Goal: Transaction & Acquisition: Purchase product/service

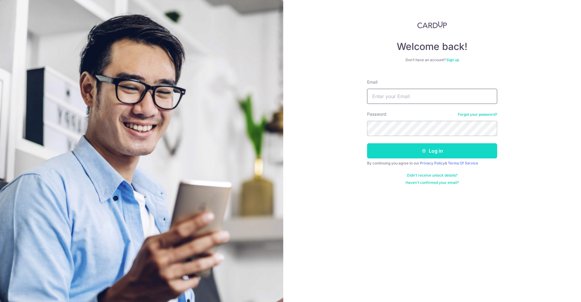
type input "admin@smart-awning.com"
click at [420, 149] on button "Log in" at bounding box center [432, 150] width 130 height 15
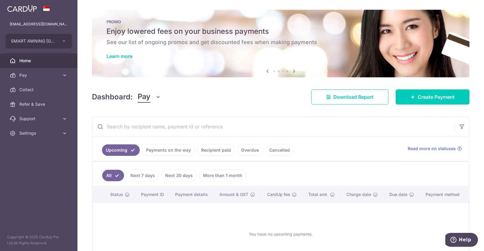
drag, startPoint x: 579, startPoint y: 0, endPoint x: 325, endPoint y: 133, distance: 287.0
click at [325, 133] on input "text" at bounding box center [273, 126] width 362 height 19
click at [418, 97] on span "Create Payment" at bounding box center [436, 96] width 37 height 7
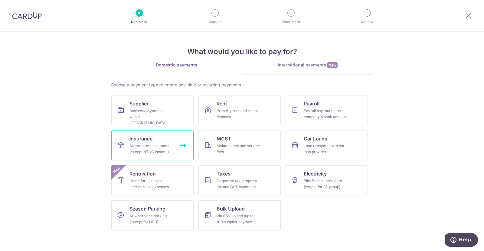
click at [153, 142] on link "Insurance All corporate insurance (except NTUC Income)" at bounding box center [152, 145] width 82 height 30
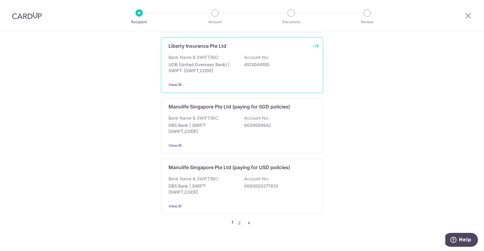
scroll to position [647, 0]
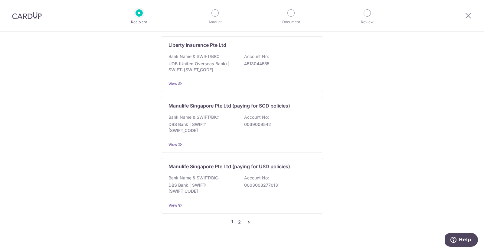
click at [237, 219] on link "2" at bounding box center [239, 222] width 7 height 7
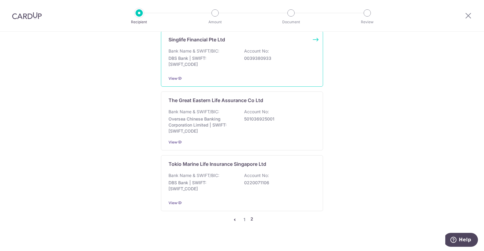
scroll to position [650, 0]
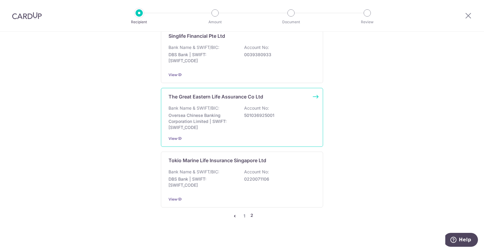
click at [215, 113] on p "Oversea Chinese Banking Corporation Limited | SWIFT: OCBCSGSGXXX" at bounding box center [203, 122] width 68 height 18
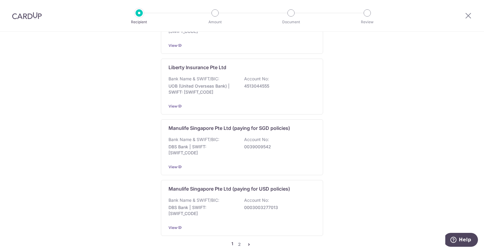
scroll to position [647, 0]
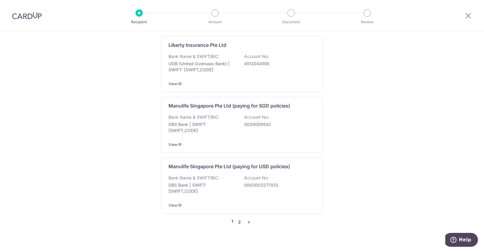
click at [238, 219] on link "2" at bounding box center [239, 222] width 7 height 7
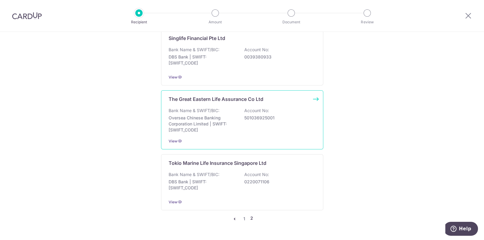
scroll to position [662, 0]
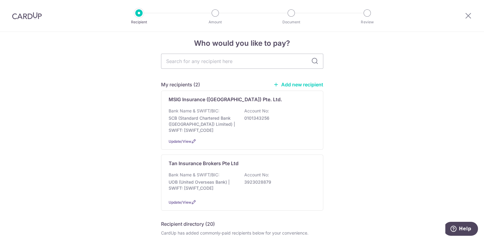
scroll to position [0, 0]
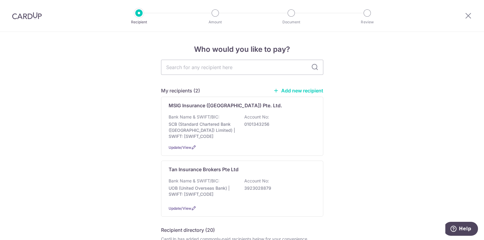
click at [301, 91] on link "Add new recipient" at bounding box center [298, 90] width 50 height 6
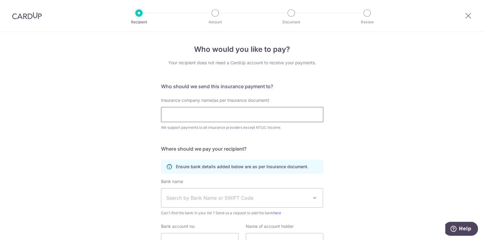
click at [248, 113] on input "Insurance company name(as per Insurance document)" at bounding box center [242, 114] width 162 height 15
click at [185, 106] on div "Insurance company name(as per Insurance document) We support payments to all in…" at bounding box center [242, 113] width 162 height 33
click at [184, 115] on input "Insurance company name(as per Insurance document)" at bounding box center [242, 114] width 162 height 15
paste input "GREAT EASTERN GENERAL INSURANCE LIMITED"
type input "GREAT EASTERN GENERAL INSURANCE LIMITED"
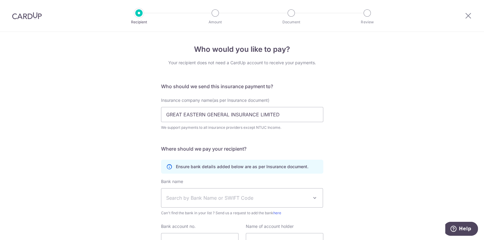
click at [398, 85] on div "Who would you like to pay? Your recipient does not need a CardUp account to rec…" at bounding box center [242, 164] width 484 height 264
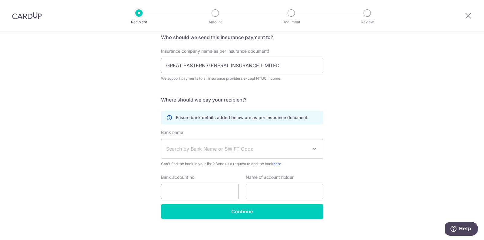
scroll to position [56, 0]
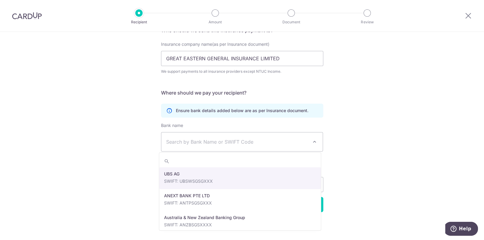
click at [296, 142] on span "Search by Bank Name or SWIFT Code" at bounding box center [237, 141] width 142 height 7
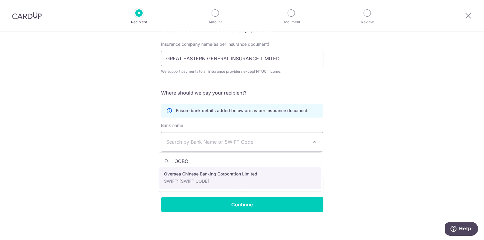
type input "OCBC"
select select "12"
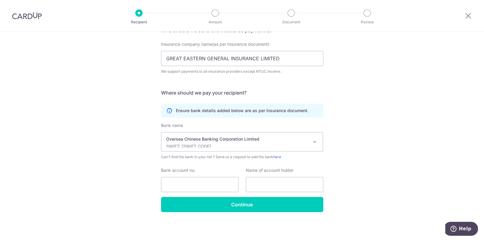
click at [377, 146] on div "Who would you like to pay? Your recipient does not need a CardUp account to rec…" at bounding box center [242, 108] width 484 height 264
click at [181, 182] on input "Bank account no." at bounding box center [199, 184] width 77 height 15
paste input "529-025447-002"
click at [196, 186] on input "529-025447-002" at bounding box center [199, 184] width 77 height 15
type input "529025447002"
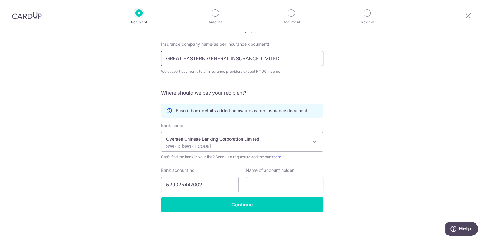
drag, startPoint x: 284, startPoint y: 58, endPoint x: 160, endPoint y: 59, distance: 123.4
click at [161, 59] on input "GREAT EASTERN GENERAL INSURANCE LIMITED" at bounding box center [242, 58] width 162 height 15
click at [260, 182] on input "text" at bounding box center [284, 184] width 77 height 15
paste input "GREAT EASTERN GENERAL INSURANCE LIMITED"
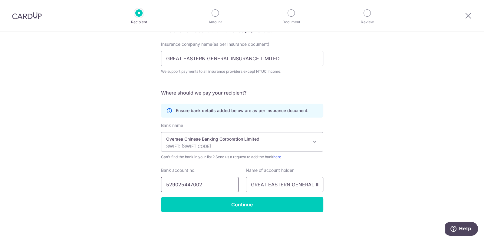
drag, startPoint x: 271, startPoint y: 183, endPoint x: 232, endPoint y: 182, distance: 39.3
click at [229, 183] on div "Bank account no. 529025447002 Name of account holder GREAT EASTERN GENERAL INSU…" at bounding box center [241, 179] width 169 height 25
type input "GREAT EASTERN GENERAL INSURANCE LIMITED"
click at [369, 182] on div "Who would you like to pay? Your recipient does not need a CardUp account to rec…" at bounding box center [242, 108] width 484 height 264
click at [139, 149] on div "Who would you like to pay? Your recipient does not need a CardUp account to rec…" at bounding box center [242, 108] width 484 height 264
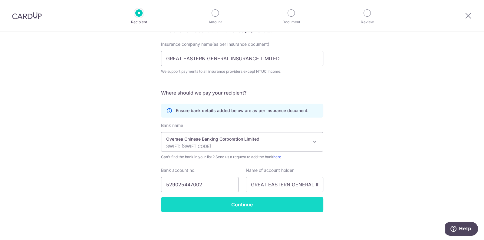
click at [215, 206] on input "Continue" at bounding box center [242, 204] width 162 height 15
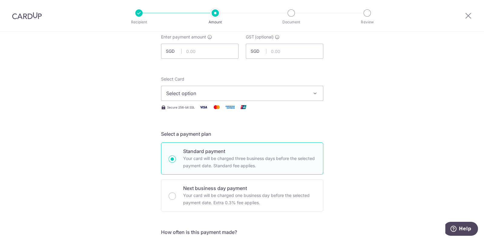
click at [214, 54] on input "text" at bounding box center [199, 51] width 77 height 15
paste input "2,071.00"
type input "2,071.00"
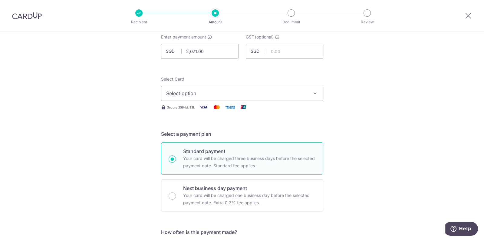
click at [282, 100] on button "Select option" at bounding box center [242, 93] width 162 height 15
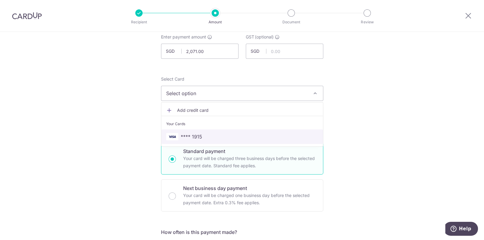
click at [242, 139] on span "**** 1915" at bounding box center [242, 136] width 152 height 7
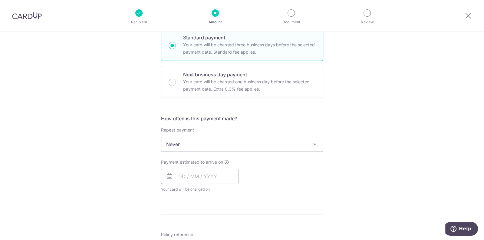
scroll to position [189, 0]
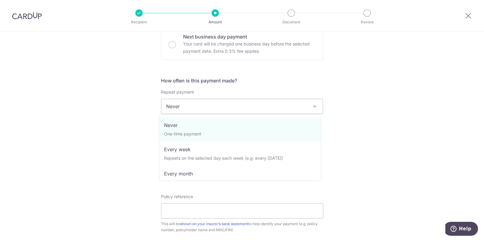
click at [252, 107] on span "Never" at bounding box center [242, 106] width 162 height 15
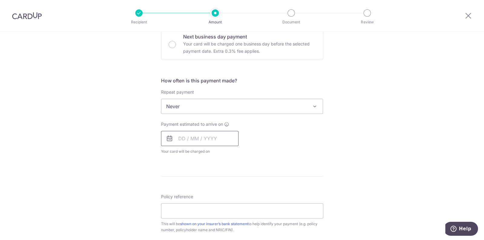
click at [205, 140] on input "text" at bounding box center [199, 138] width 77 height 15
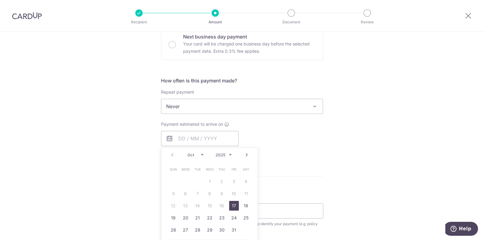
drag, startPoint x: 229, startPoint y: 201, endPoint x: 270, endPoint y: 164, distance: 55.9
click at [229, 201] on link "17" at bounding box center [234, 206] width 10 height 10
type input "[DATE]"
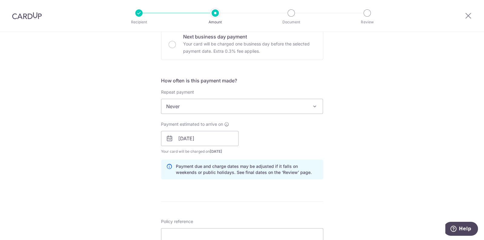
click at [313, 150] on div "Payment estimated to arrive on 17/10/2025 Prev Next Oct Nov Dec 2025 2026 2027 …" at bounding box center [241, 137] width 169 height 33
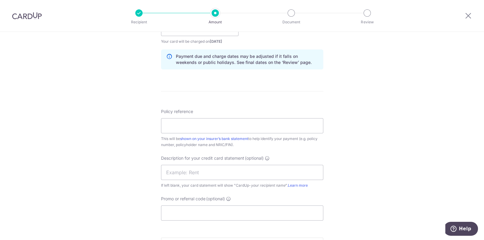
scroll to position [303, 0]
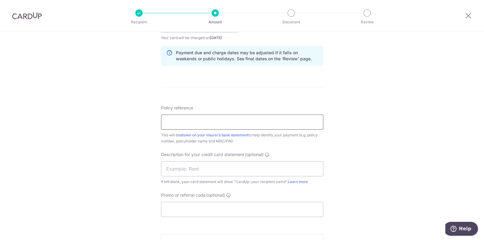
click at [262, 122] on input "Policy reference" at bounding box center [242, 121] width 162 height 15
click at [135, 126] on div "Tell us more about your payment Enter payment amount SGD 2,071.00 2071.00 GST (…" at bounding box center [242, 35] width 484 height 613
click at [193, 122] on input "Policy reference" at bounding box center [242, 121] width 162 height 15
paste input "2025-A5242610-HFW-R002"
type input "2025-A5242610-HFW-R002"
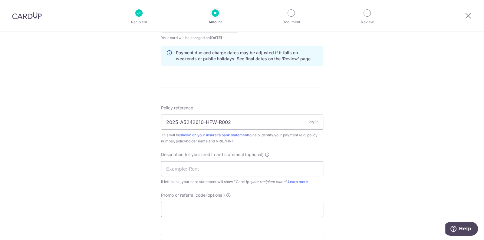
click at [285, 93] on form "Enter payment amount SGD 2,071.00 2071.00 GST (optional) SGD Recipient added su…" at bounding box center [242, 41] width 162 height 544
click at [227, 164] on input "text" at bounding box center [242, 168] width 162 height 15
type input "G"
type input "FMWI"
click at [186, 205] on input "Promo or referral code (optional)" at bounding box center [242, 208] width 162 height 15
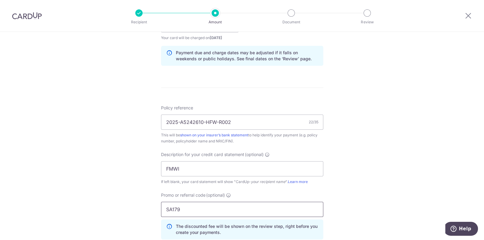
type input "SA179"
click at [376, 177] on div "Tell us more about your payment Enter payment amount SGD 2,071.00 2071.00 GST (…" at bounding box center [242, 49] width 484 height 640
click at [266, 124] on input "2025-A5242610-HFW-R002" at bounding box center [242, 121] width 162 height 15
click at [132, 104] on div "Tell us more about your payment Enter payment amount SGD 2,071.00 2071.00 GST (…" at bounding box center [242, 49] width 484 height 640
click at [251, 119] on input "2025-A5242610-HFW-R002," at bounding box center [242, 121] width 162 height 15
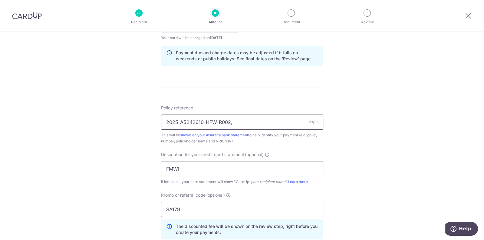
paste input "2025-E002069"
click at [372, 124] on div "Tell us more about your payment Enter payment amount SGD 2,071.00 2071.00 GST (…" at bounding box center [242, 49] width 484 height 640
click at [290, 122] on input "2025-A5242610-HFW-R002,2025-E002069" at bounding box center [242, 121] width 162 height 15
drag, startPoint x: 290, startPoint y: 122, endPoint x: 229, endPoint y: 124, distance: 60.8
click at [229, 124] on input "2025-A5242610-HFW-R002,2025-E002069" at bounding box center [242, 121] width 162 height 15
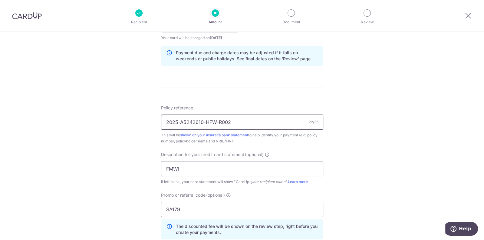
type input "2025-A5242610-HFW-R002"
click at [321, 87] on div "Tell us more about your payment Enter payment amount SGD 2,071.00 2071.00 GST (…" at bounding box center [242, 49] width 484 height 640
drag, startPoint x: 99, startPoint y: 108, endPoint x: 106, endPoint y: 107, distance: 7.6
click at [99, 108] on div "Tell us more about your payment Enter payment amount SGD 2,071.00 2071.00 GST (…" at bounding box center [242, 49] width 484 height 640
click at [99, 96] on div "Tell us more about your payment Enter payment amount SGD 2,071.00 2071.00 GST (…" at bounding box center [242, 49] width 484 height 640
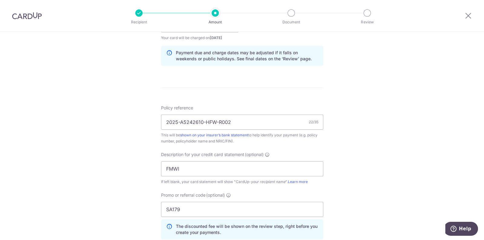
click at [384, 123] on div "Tell us more about your payment Enter payment amount SGD 2,071.00 2071.00 GST (…" at bounding box center [242, 49] width 484 height 640
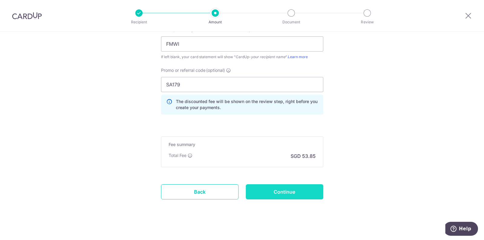
scroll to position [430, 0]
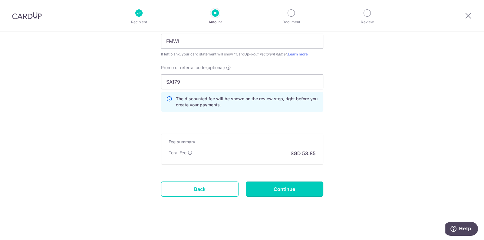
click at [271, 190] on input "Continue" at bounding box center [284, 188] width 77 height 15
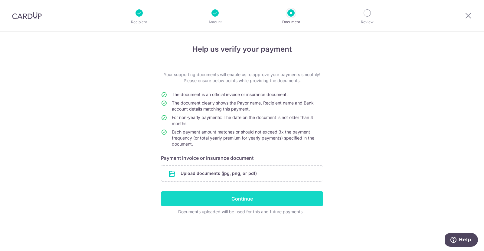
click at [186, 196] on input "Continue" at bounding box center [242, 199] width 162 height 15
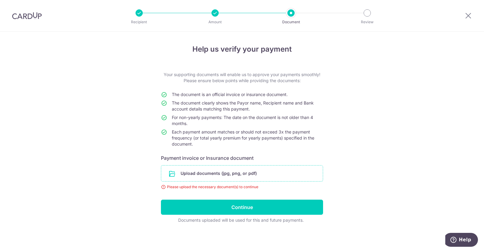
click at [213, 173] on input "file" at bounding box center [242, 174] width 162 height 16
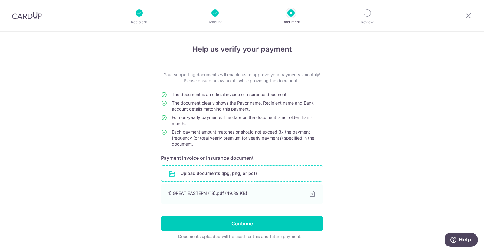
click at [53, 129] on div "Help us verify your payment Your supporting documents will enable us to approve…" at bounding box center [242, 150] width 484 height 237
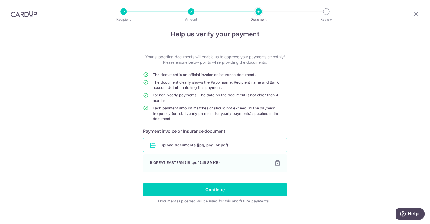
scroll to position [16, 0]
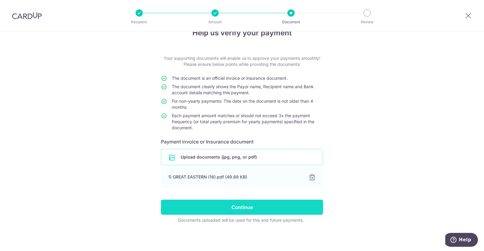
click at [239, 205] on input "Continue" at bounding box center [242, 207] width 162 height 15
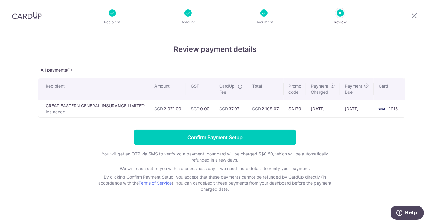
drag, startPoint x: 0, startPoint y: 0, endPoint x: 281, endPoint y: 54, distance: 286.0
click at [281, 54] on h4 "Review payment details" at bounding box center [215, 49] width 354 height 11
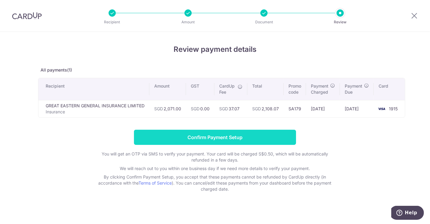
click at [264, 133] on input "Confirm Payment Setup" at bounding box center [215, 136] width 162 height 15
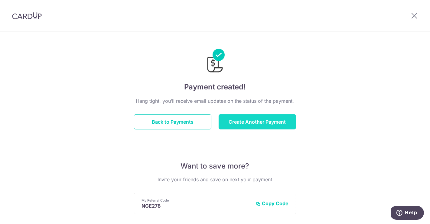
click at [254, 123] on button "Create Another Payment" at bounding box center [257, 121] width 77 height 15
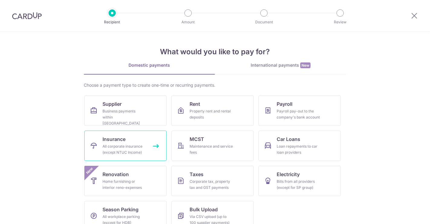
drag, startPoint x: 0, startPoint y: 0, endPoint x: 134, endPoint y: 145, distance: 197.2
click at [132, 145] on div "All corporate insurance (except NTUC Income)" at bounding box center [125, 149] width 44 height 12
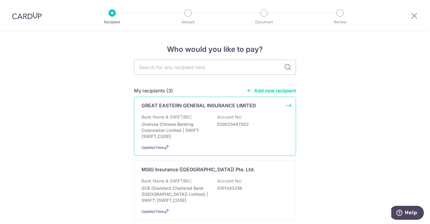
click at [186, 109] on div "GREAT EASTERN GENERAL INSURANCE LIMITED Bank Name & SWIFT/BIC: Oversea Chinese …" at bounding box center [215, 126] width 162 height 59
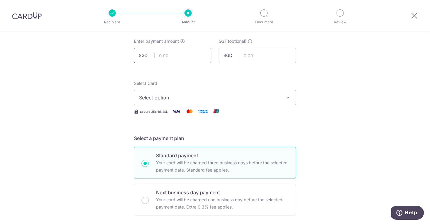
click at [170, 56] on input "text" at bounding box center [172, 55] width 77 height 15
type input "872.00"
click at [247, 93] on button "Select option" at bounding box center [215, 97] width 162 height 15
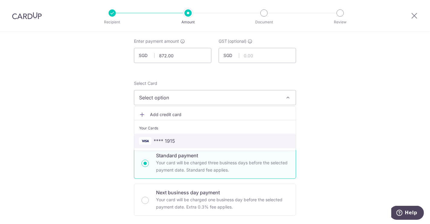
click at [216, 143] on span "**** 1915" at bounding box center [215, 140] width 152 height 7
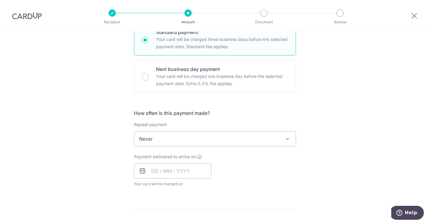
scroll to position [168, 0]
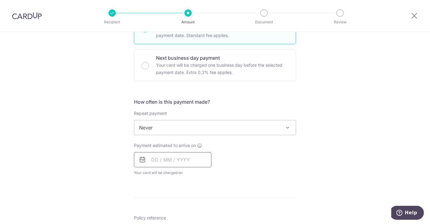
click at [167, 161] on input "text" at bounding box center [172, 159] width 77 height 15
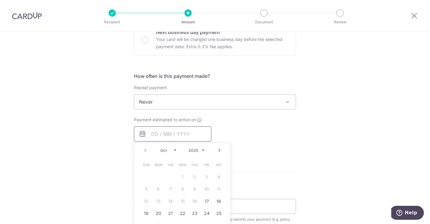
scroll to position [201, 0]
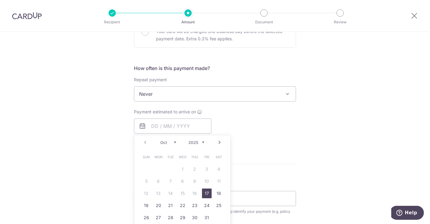
click at [205, 193] on link "17" at bounding box center [207, 193] width 10 height 10
type input "[DATE]"
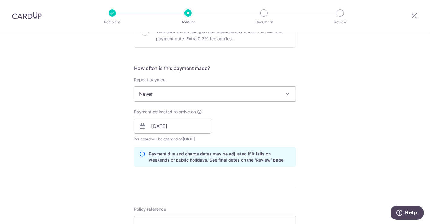
click at [290, 155] on div "Payment due and charge dates may be adjusted if it falls on weekends or public …" at bounding box center [215, 157] width 162 height 20
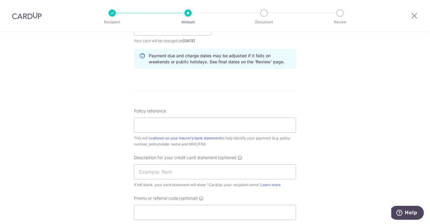
scroll to position [303, 0]
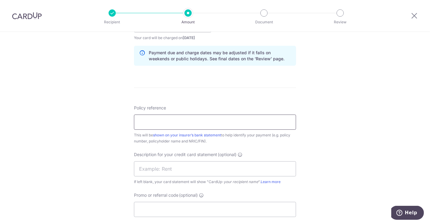
click at [174, 124] on input "Policy reference" at bounding box center [215, 121] width 162 height 15
paste input "2025-E0020697-ECR"
click at [44, 94] on div "Tell us more about your payment Enter payment amount SGD 872.00 872.00 GST (opt…" at bounding box center [215, 35] width 430 height 613
click at [203, 121] on input "2025-E0020697-ECR," at bounding box center [215, 121] width 162 height 15
paste input "2025-W0040802-WE"
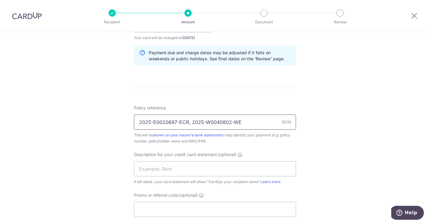
click at [191, 121] on input "2025-E0020697-ECR, 2025-W0040802-WE" at bounding box center [215, 121] width 162 height 15
click at [241, 120] on input "2025-E0020697-ECR,2025-W0040802-WE" at bounding box center [215, 121] width 162 height 15
type input "2025-E0020697-ECR,2025-W0040802-WEL"
click at [320, 149] on div "Tell us more about your payment Enter payment amount SGD 872.00 872.00 GST (opt…" at bounding box center [215, 35] width 430 height 613
click at [195, 167] on input "text" at bounding box center [215, 168] width 162 height 15
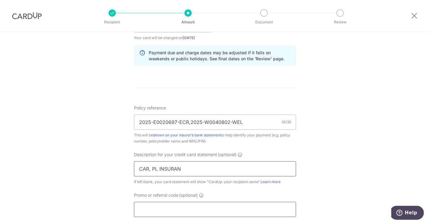
type input "CAR, PL INSURAN"
click at [175, 202] on input "Promo or referral code (optional)" at bounding box center [215, 208] width 162 height 15
type input "SA179"
click at [336, 151] on div "Tell us more about your payment Enter payment amount SGD 872.00 872.00 GST (opt…" at bounding box center [215, 49] width 430 height 640
click at [138, 121] on input "2025-E0020697-ECR,2025-W0040802-WEL" at bounding box center [215, 121] width 162 height 15
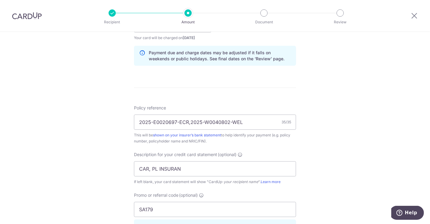
click at [3, 111] on div "Tell us more about your payment Enter payment amount SGD 872.00 872.00 GST (opt…" at bounding box center [215, 49] width 430 height 640
click at [352, 138] on div "Tell us more about your payment Enter payment amount SGD 872.00 872.00 GST (opt…" at bounding box center [215, 49] width 430 height 640
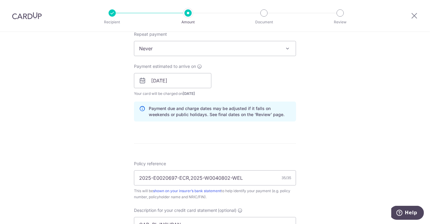
scroll to position [235, 0]
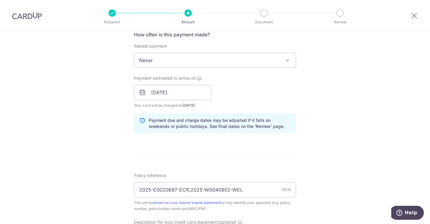
click at [38, 72] on div "Tell us more about your payment Enter payment amount SGD 872.00 872.00 GST (opt…" at bounding box center [215, 117] width 430 height 640
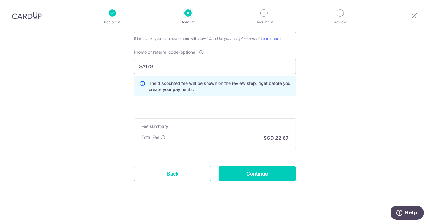
scroll to position [446, 0]
click at [263, 170] on input "Continue" at bounding box center [257, 172] width 77 height 15
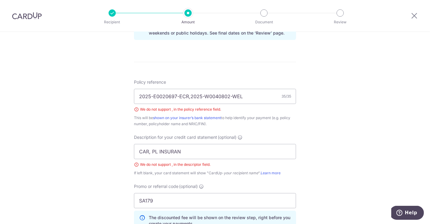
scroll to position [336, 0]
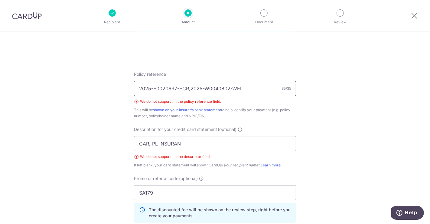
click at [178, 87] on input "2025-E0020697-ECR,2025-W0040802-WEL" at bounding box center [215, 88] width 162 height 15
click at [200, 88] on input "2025 E0020697 ECR,2025-W0040802-WEL" at bounding box center [215, 88] width 162 height 15
click at [228, 86] on input "2025 E0020697 ECR,2025 W0040802-WEL" at bounding box center [215, 88] width 162 height 15
click at [176, 88] on input "2025 E0020697 ECR,2025 W0040802-WEL" at bounding box center [215, 88] width 162 height 15
click at [150, 87] on input "2025 E0020697-ECR,2025 W0040802-WEL" at bounding box center [215, 88] width 162 height 15
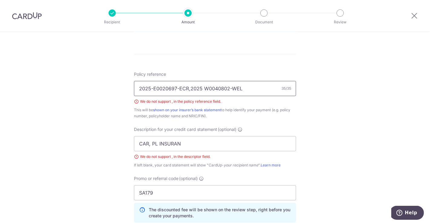
click at [189, 89] on input "2025-E0020697-ECR,2025 W0040802-WEL" at bounding box center [215, 88] width 162 height 15
type input "2025-E0020697-ECR 2025 W0040802-WEL"
click at [329, 133] on div "Tell us more about your payment Enter payment amount SGD 872.00 872.00 GST (opt…" at bounding box center [215, 24] width 430 height 657
click at [149, 143] on input "CAR, PL INSURAN" at bounding box center [215, 143] width 162 height 15
type input "CAR PL INSURAN"
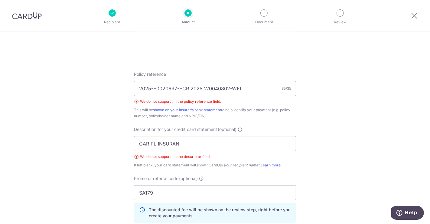
click at [338, 175] on div "Tell us more about your payment Enter payment amount SGD 872.00 872.00 GST (opt…" at bounding box center [215, 24] width 430 height 657
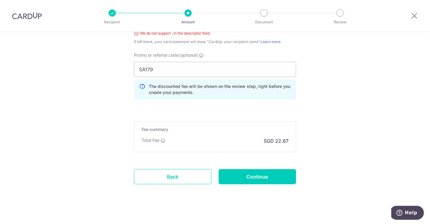
scroll to position [463, 0]
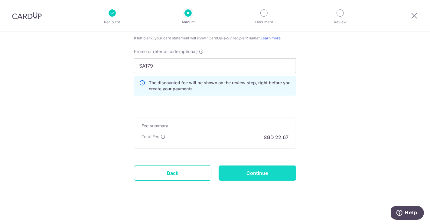
click at [267, 172] on input "Continue" at bounding box center [257, 172] width 77 height 15
click at [261, 169] on input "Continue" at bounding box center [257, 172] width 77 height 15
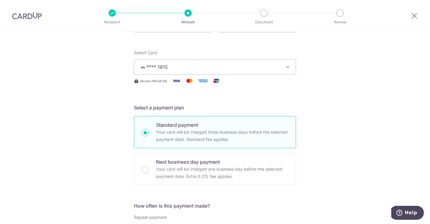
scroll to position [34, 0]
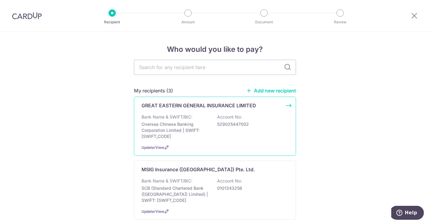
click at [188, 120] on div "Bank Name & SWIFT/BIC: Oversea Chinese Banking Corporation Limited | SWIFT: [SW…" at bounding box center [215, 126] width 147 height 25
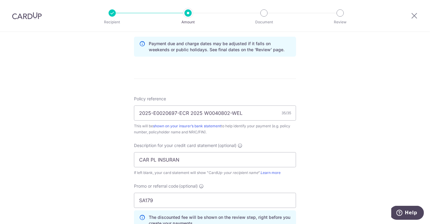
scroll to position [211, 0]
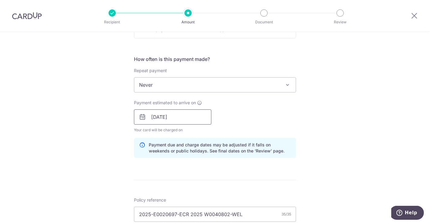
click at [194, 119] on input "[DATE]" at bounding box center [172, 116] width 77 height 15
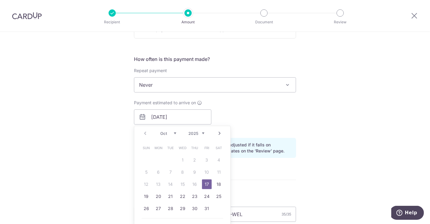
click at [204, 181] on link "17" at bounding box center [207, 184] width 10 height 10
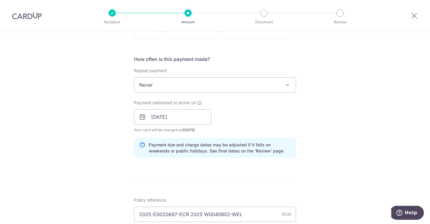
click at [322, 116] on div "Tell us more about your payment Enter payment amount SGD 872.00 872.00 GST (opt…" at bounding box center [215, 141] width 430 height 640
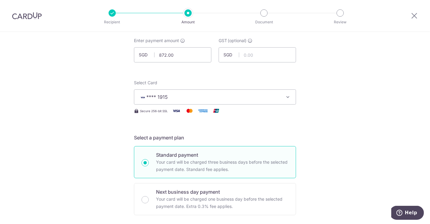
scroll to position [0, 0]
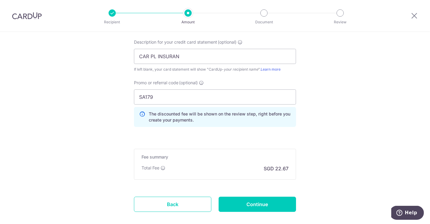
scroll to position [446, 0]
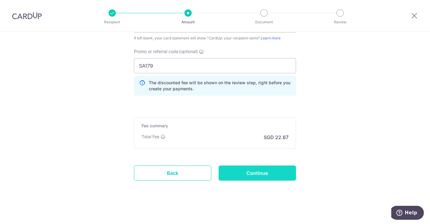
click at [283, 175] on input "Continue" at bounding box center [257, 172] width 77 height 15
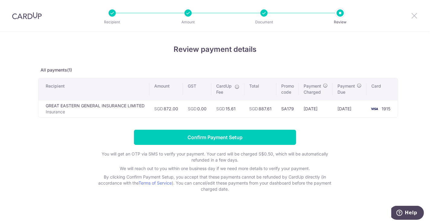
click at [412, 17] on icon at bounding box center [414, 16] width 7 height 8
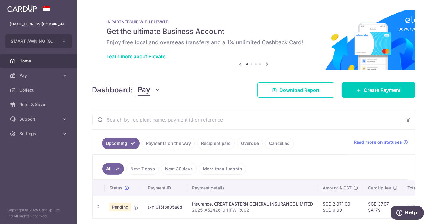
scroll to position [24, 0]
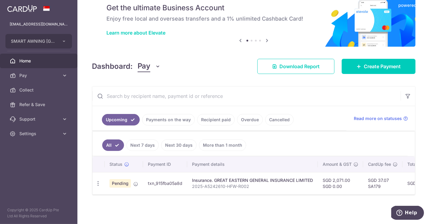
click at [375, 73] on div "× Pause Schedule Pause all future payments in this series Pause just this one p…" at bounding box center [253, 112] width 353 height 224
click at [375, 65] on span "Create Payment" at bounding box center [382, 66] width 37 height 7
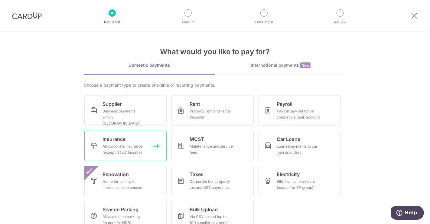
click at [114, 146] on div "All corporate insurance (except NTUC Income)" at bounding box center [125, 149] width 44 height 12
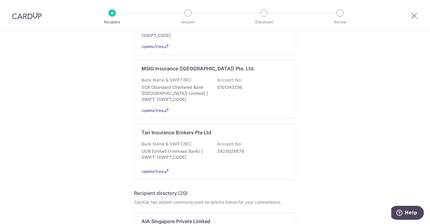
scroll to position [34, 0]
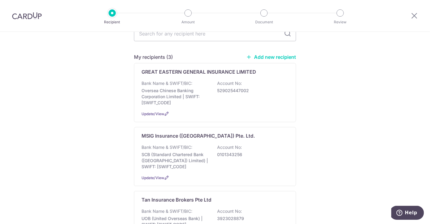
drag, startPoint x: 424, startPoint y: 99, endPoint x: 414, endPoint y: 99, distance: 9.7
click at [238, 94] on div "Bank Name & SWIFT/BIC: Oversea Chinese Banking Corporation Limited | SWIFT: [SW…" at bounding box center [215, 92] width 147 height 25
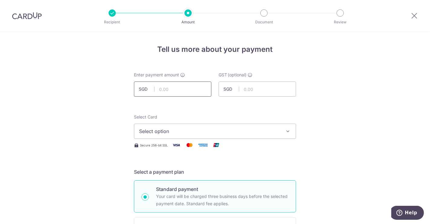
click at [185, 91] on input "text" at bounding box center [172, 88] width 77 height 15
drag, startPoint x: 412, startPoint y: 114, endPoint x: 408, endPoint y: 113, distance: 4.4
click at [177, 85] on input "text" at bounding box center [172, 88] width 77 height 15
type input "872.00"
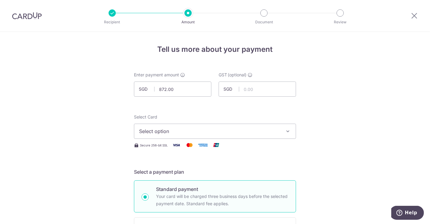
click at [234, 127] on span "Select option" at bounding box center [209, 130] width 141 height 7
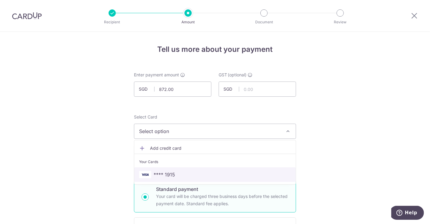
click at [197, 176] on span "**** 1915" at bounding box center [215, 174] width 152 height 7
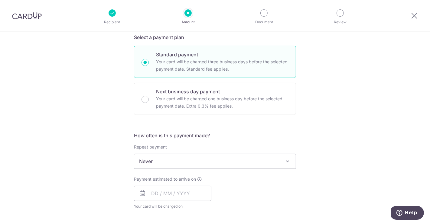
scroll to position [168, 0]
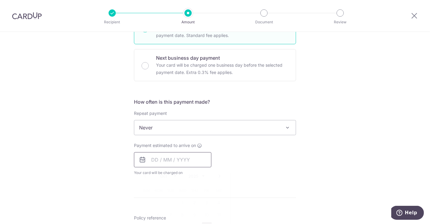
click at [200, 159] on input "text" at bounding box center [172, 159] width 77 height 15
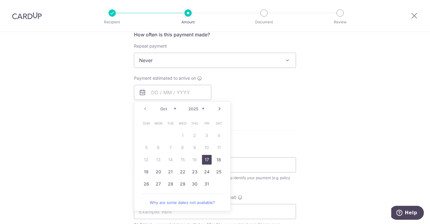
click at [208, 162] on link "17" at bounding box center [207, 160] width 10 height 10
type input "17/10/2025"
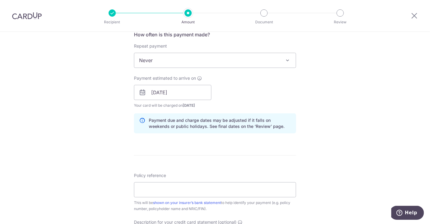
click at [259, 138] on form "Enter payment amount SGD 872.00 872.00 GST (optional) SGD Select Card **** 1915…" at bounding box center [215, 109] width 162 height 544
click at [221, 148] on form "Enter payment amount SGD 872.00 872.00 GST (optional) SGD Select Card **** 1915…" at bounding box center [215, 109] width 162 height 544
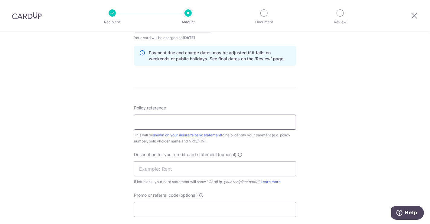
click at [173, 123] on input "Policy reference" at bounding box center [215, 121] width 162 height 15
type input "2025-E0020697-ECR 2025 W0040802-WEL"
click at [305, 140] on div "Tell us more about your payment Enter payment amount SGD 872.00 872.00 GST (opt…" at bounding box center [215, 35] width 430 height 613
click at [201, 167] on input "text" at bounding box center [215, 168] width 162 height 15
type input "CAR PL INSURAN"
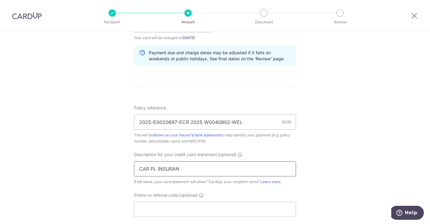
click at [293, 169] on input "CAR PL INSURAN" at bounding box center [215, 168] width 162 height 15
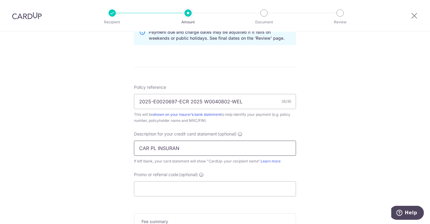
scroll to position [336, 0]
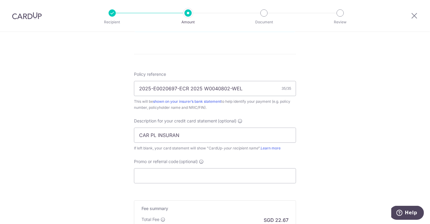
click at [353, 99] on div "Tell us more about your payment Enter payment amount SGD 872.00 872.00 GST (opt…" at bounding box center [215, 2] width 430 height 613
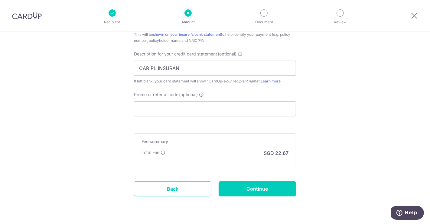
scroll to position [403, 0]
click at [193, 105] on input "Promo or referral code (optional)" at bounding box center [215, 108] width 162 height 15
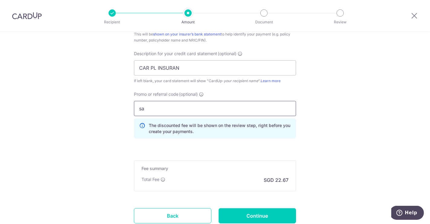
type input "s"
type input "SA179"
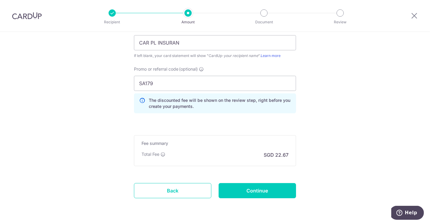
scroll to position [446, 0]
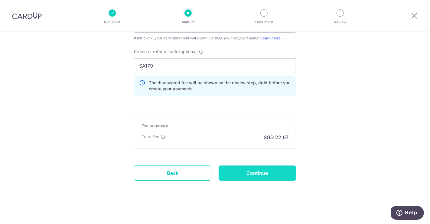
click at [254, 175] on input "Continue" at bounding box center [257, 172] width 77 height 15
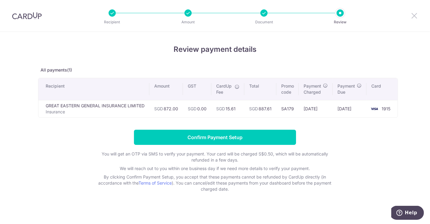
click at [414, 18] on icon at bounding box center [414, 16] width 7 height 8
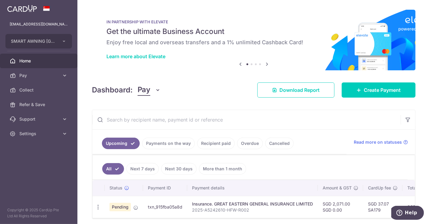
scroll to position [24, 0]
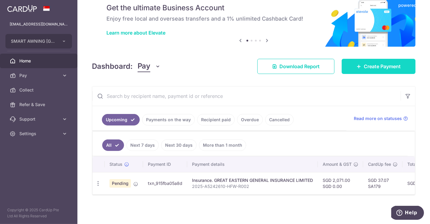
click at [358, 67] on link "Create Payment" at bounding box center [379, 66] width 74 height 15
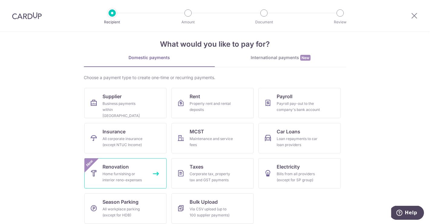
scroll to position [12, 0]
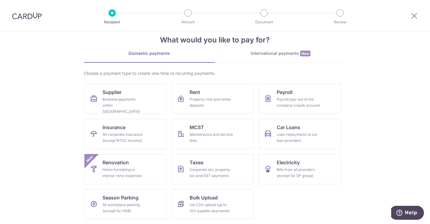
click at [119, 115] on ul "Supplier Business payments within Singapore Rent Property rent and rental depos…" at bounding box center [214, 154] width 261 height 140
click at [119, 130] on span "Insurance" at bounding box center [114, 126] width 23 height 7
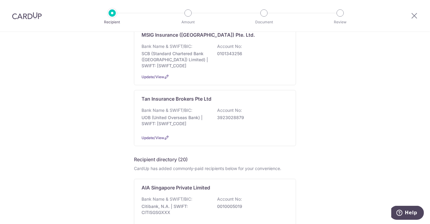
scroll to position [67, 0]
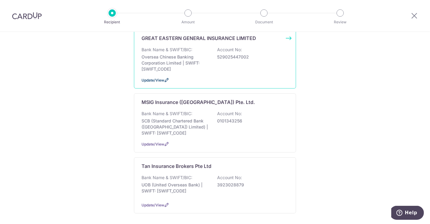
click at [159, 78] on span "Update/View" at bounding box center [153, 80] width 23 height 5
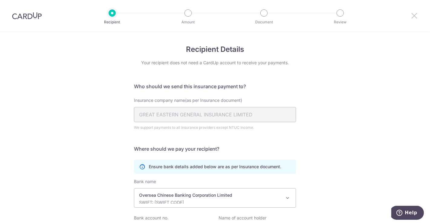
click at [416, 17] on icon at bounding box center [414, 16] width 7 height 8
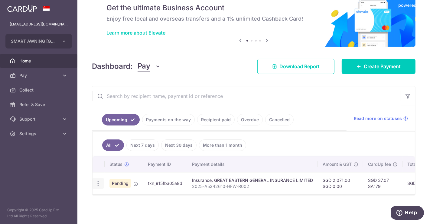
click at [98, 180] on icon "button" at bounding box center [98, 183] width 6 height 6
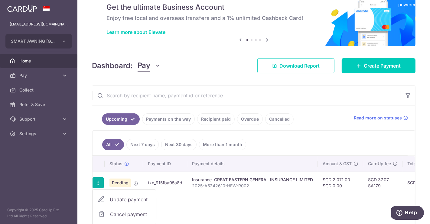
scroll to position [58, 0]
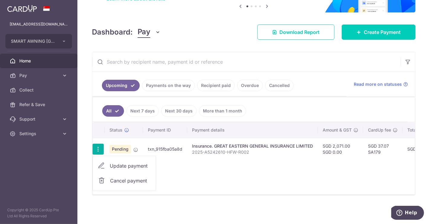
click at [136, 162] on span "Update payment" at bounding box center [130, 165] width 41 height 7
radio input "true"
type input "2,071.00"
type input "0.00"
type input "[DATE]"
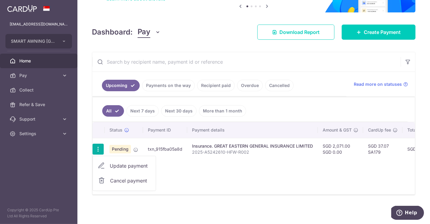
type input "2025-A5242610-HFW-R002"
type input "FMWI"
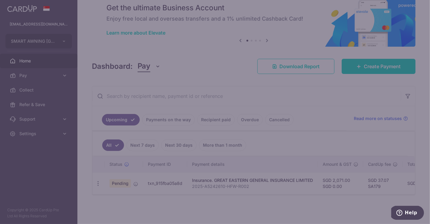
type input "SA179"
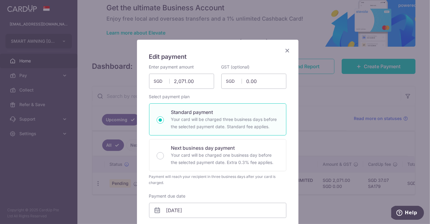
scroll to position [0, 0]
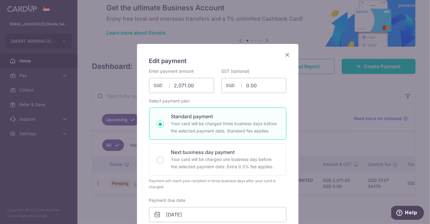
click at [284, 55] on icon "Close" at bounding box center [287, 55] width 7 height 8
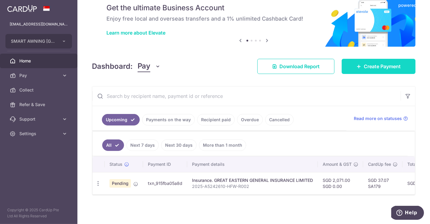
click at [380, 59] on link "Create Payment" at bounding box center [379, 66] width 74 height 15
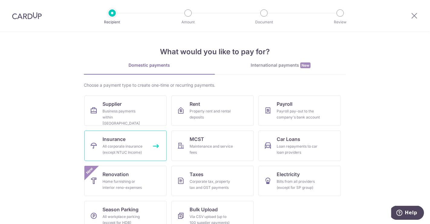
click at [121, 143] on div "All corporate insurance (except NTUC Income)" at bounding box center [125, 149] width 44 height 12
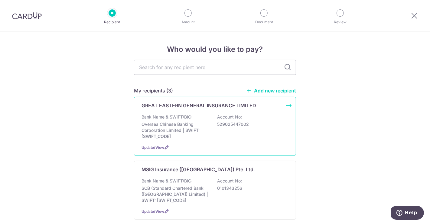
click at [183, 123] on p "Oversea Chinese Banking Corporation Limited | SWIFT: [SWIFT_CODE]" at bounding box center [176, 130] width 68 height 18
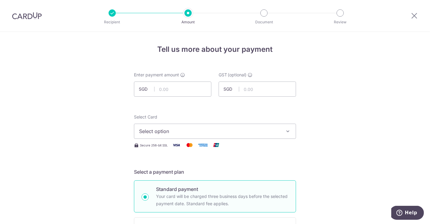
click at [183, 84] on input "text" at bounding box center [172, 88] width 77 height 15
type input "872.00"
click at [221, 131] on span "Select option" at bounding box center [209, 130] width 141 height 7
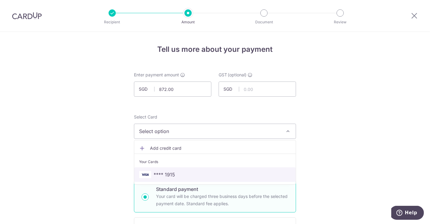
click at [194, 173] on span "**** 1915" at bounding box center [215, 174] width 152 height 7
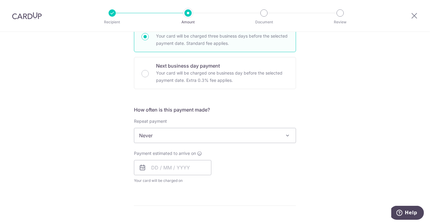
scroll to position [168, 0]
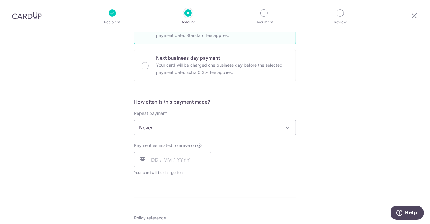
click at [218, 126] on span "Never" at bounding box center [215, 127] width 162 height 15
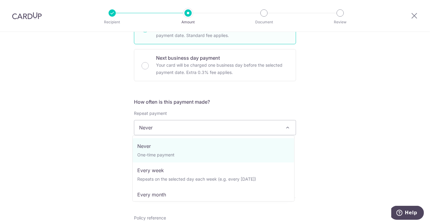
drag, startPoint x: 353, startPoint y: 137, endPoint x: 336, endPoint y: 140, distance: 16.6
click at [353, 137] on div "Tell us more about your payment Enter payment amount SGD 872.00 872.00 GST (opt…" at bounding box center [215, 158] width 430 height 588
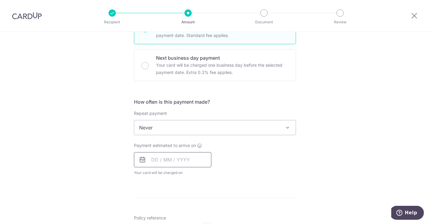
click at [204, 156] on input "text" at bounding box center [172, 159] width 77 height 15
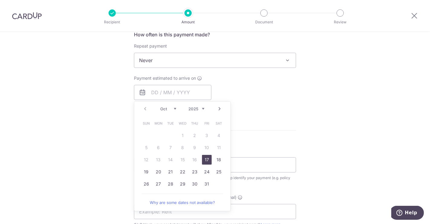
click at [203, 159] on link "17" at bounding box center [207, 160] width 10 height 10
type input "[DATE]"
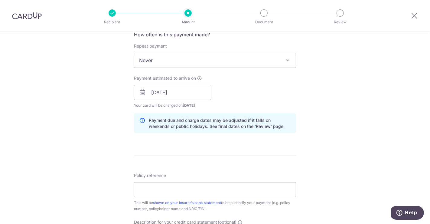
click at [186, 165] on form "Enter payment amount SGD 872.00 872.00 GST (optional) SGD Select Card **** 1915…" at bounding box center [215, 109] width 162 height 544
click at [179, 182] on input "Policy reference" at bounding box center [215, 189] width 162 height 15
type input "2025-E0020697-ECR 2025 W0040802-WEL"
click at [327, 154] on div "Tell us more about your payment Enter payment amount SGD 872.00 872.00 GST (opt…" at bounding box center [215, 103] width 430 height 613
click at [352, 127] on div "Tell us more about your payment Enter payment amount SGD 872.00 872.00 GST (opt…" at bounding box center [215, 103] width 430 height 613
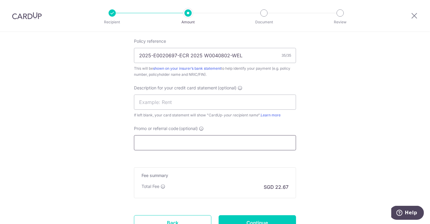
scroll to position [370, 0]
click at [205, 96] on input "text" at bounding box center [215, 101] width 162 height 15
type input "CAR PL INSURAN"
click at [195, 136] on input "Promo or referral code (optional)" at bounding box center [215, 141] width 162 height 15
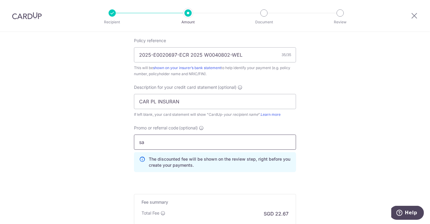
type input "s"
type input "SA179"
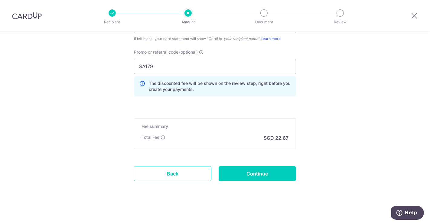
scroll to position [446, 0]
click at [271, 169] on input "Continue" at bounding box center [257, 172] width 77 height 15
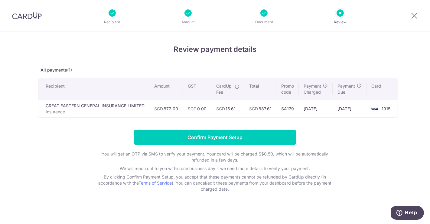
click at [420, 108] on div "Review payment details All payments(1) Recipient Amount GST CardUp Fee Total Pr…" at bounding box center [215, 130] width 430 height 196
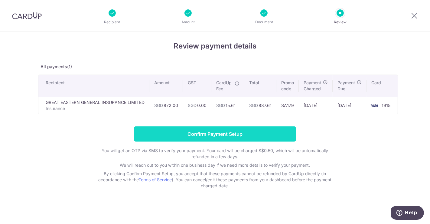
click at [258, 129] on input "Confirm Payment Setup" at bounding box center [215, 133] width 162 height 15
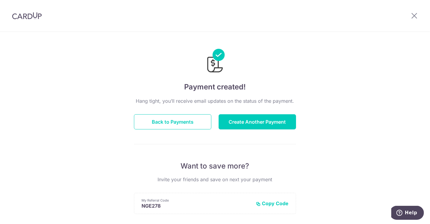
scroll to position [34, 0]
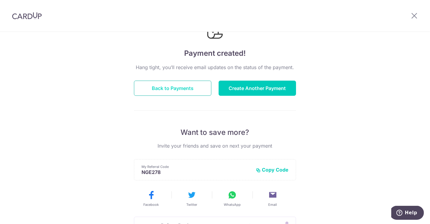
click at [198, 88] on button "Back to Payments" at bounding box center [172, 87] width 77 height 15
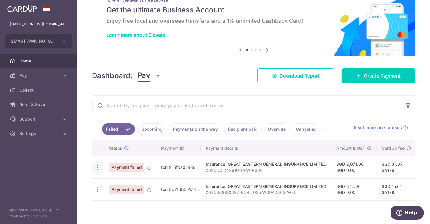
click at [99, 166] on icon "button" at bounding box center [98, 167] width 6 height 6
click at [128, 128] on link "Failed" at bounding box center [118, 128] width 33 height 11
click at [204, 197] on td "Insurance. GREAT EASTERN GENERAL INSURANCE LIMITED 2025-E0020697-ECR 2025 W0040…" at bounding box center [266, 189] width 131 height 22
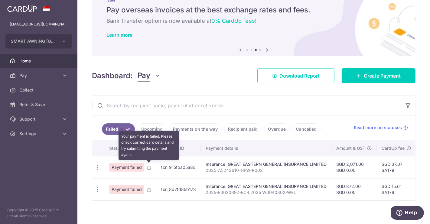
click at [147, 166] on icon at bounding box center [149, 167] width 5 height 5
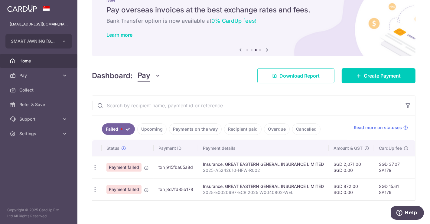
scroll to position [0, 0]
click at [122, 189] on span "Payment failed" at bounding box center [126, 189] width 35 height 8
click at [152, 189] on td "Payment failed" at bounding box center [130, 189] width 52 height 22
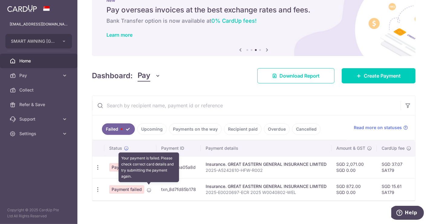
click at [147, 189] on icon at bounding box center [149, 189] width 5 height 5
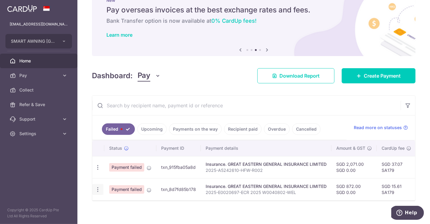
click at [97, 187] on icon "button" at bounding box center [98, 189] width 6 height 6
click at [131, 206] on span "Update payment" at bounding box center [130, 205] width 41 height 7
radio input "true"
type input "872.00"
type input "0.00"
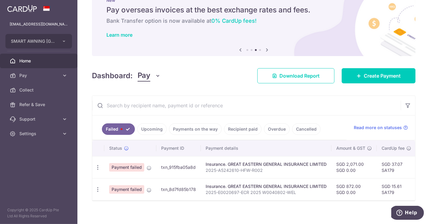
type input "2025-E0020697-ECR 2025 W0040802-WEL"
type input "CAR PL INSURAN"
type input "SA179"
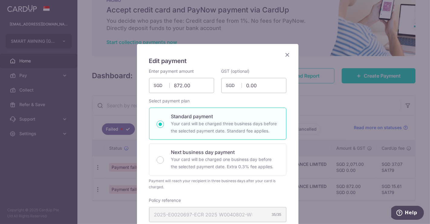
click at [287, 53] on icon "Close" at bounding box center [287, 55] width 7 height 8
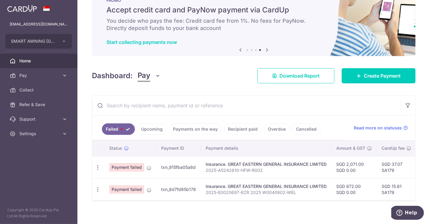
scroll to position [29, 0]
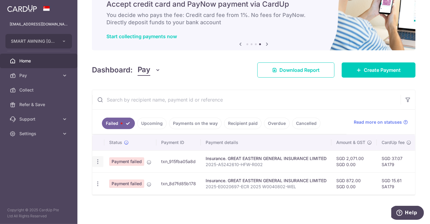
click at [98, 158] on icon "button" at bounding box center [98, 161] width 6 height 6
click at [121, 174] on span "Update payment" at bounding box center [130, 177] width 41 height 7
type input "2,071.00"
radio input "true"
type input "2025-A5242610-HFW-R002"
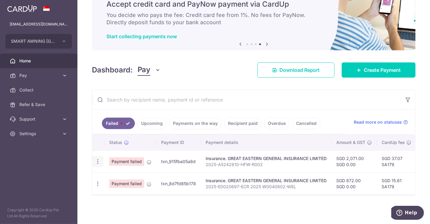
type input "FMWI"
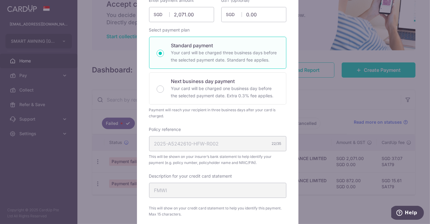
scroll to position [13, 0]
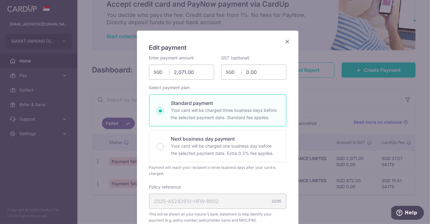
click at [285, 38] on icon "Close" at bounding box center [287, 42] width 7 height 8
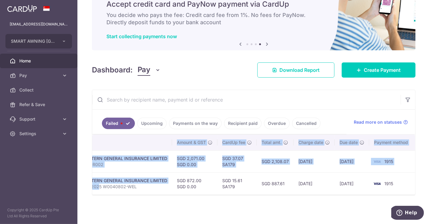
scroll to position [0, 0]
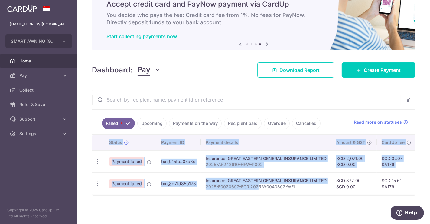
drag, startPoint x: 256, startPoint y: 191, endPoint x: 192, endPoint y: 188, distance: 63.9
click at [192, 188] on tr "Update payment Payment failed txn_8d7fd85b178 Insurance. GREAT EASTERN GENERAL …" at bounding box center [333, 183] width 483 height 22
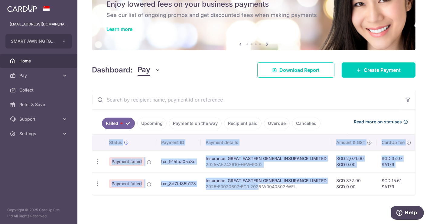
click at [405, 119] on icon at bounding box center [405, 121] width 5 height 5
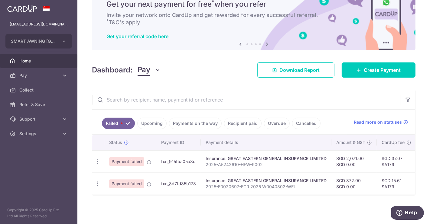
drag, startPoint x: 275, startPoint y: 205, endPoint x: 275, endPoint y: 200, distance: 4.6
click at [275, 204] on div "× Pause Schedule Pause all future payments in this series Pause just this one p…" at bounding box center [253, 112] width 353 height 224
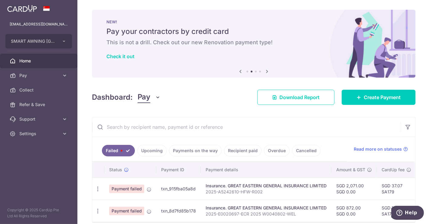
scroll to position [29, 0]
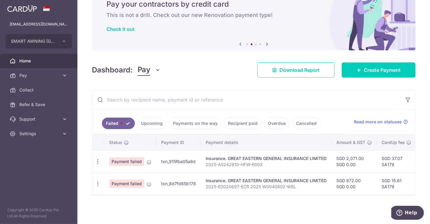
drag, startPoint x: 238, startPoint y: 162, endPoint x: 306, endPoint y: 177, distance: 69.6
click at [307, 178] on tbody "Update payment Payment failed txn_915fba05a8d Insurance. GREAT EASTERN GENERAL …" at bounding box center [333, 172] width 483 height 44
click at [306, 177] on div "Insurance. GREAT EASTERN GENERAL INSURANCE LIMITED" at bounding box center [266, 180] width 121 height 6
click at [398, 214] on icon "Help" at bounding box center [399, 212] width 6 height 6
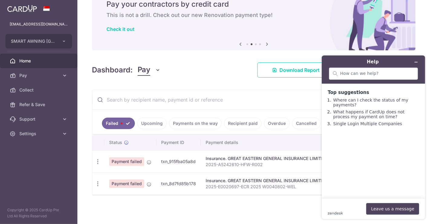
scroll to position [0, 0]
click at [412, 61] on button "Minimize widget" at bounding box center [416, 61] width 10 height 8
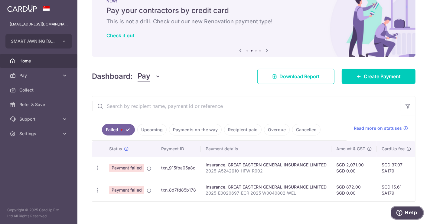
scroll to position [29, 0]
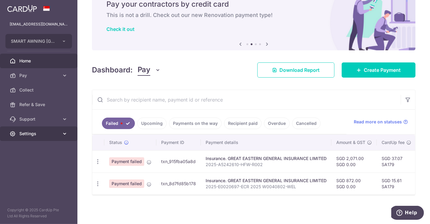
click at [48, 136] on span "Settings" at bounding box center [39, 133] width 40 height 6
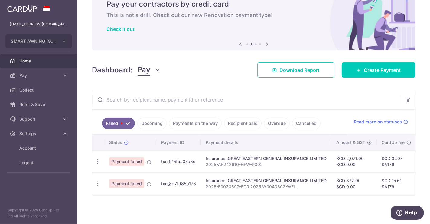
click at [151, 121] on link "Upcoming" at bounding box center [151, 122] width 29 height 11
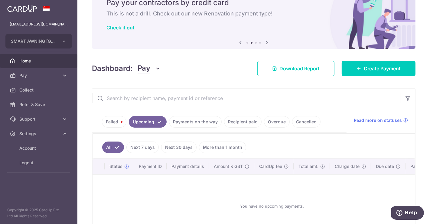
click at [192, 126] on link "Payments on the way" at bounding box center [195, 121] width 53 height 11
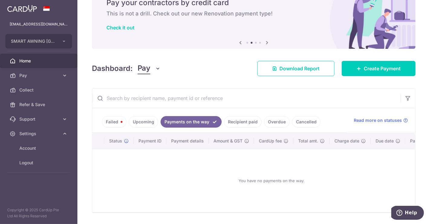
click at [100, 117] on ul "Failed Upcoming Payments on the way Recipient paid Overdue Cancelled" at bounding box center [219, 120] width 254 height 25
click at [114, 120] on link "Failed" at bounding box center [114, 121] width 25 height 11
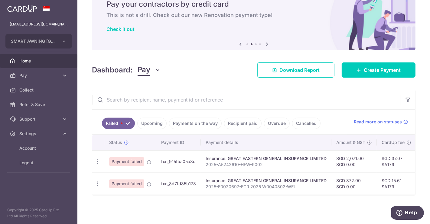
drag, startPoint x: 131, startPoint y: 157, endPoint x: 137, endPoint y: 158, distance: 6.1
click at [131, 157] on span "Payment failed" at bounding box center [126, 161] width 35 height 8
click at [148, 161] on td "Payment failed" at bounding box center [130, 161] width 52 height 22
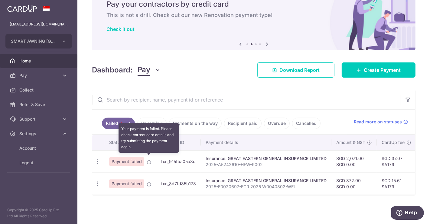
click at [149, 159] on icon at bounding box center [149, 161] width 5 height 5
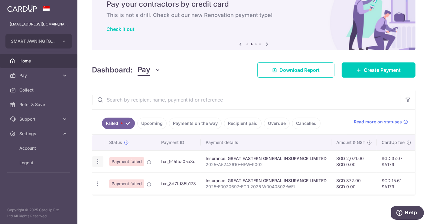
click at [99, 159] on icon "button" at bounding box center [98, 161] width 6 height 6
click at [126, 175] on span "Update payment" at bounding box center [130, 177] width 41 height 7
radio input "true"
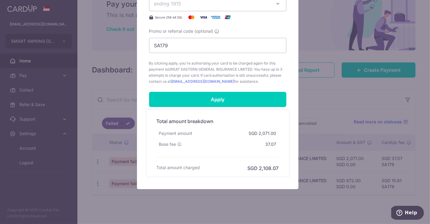
scroll to position [316, 0]
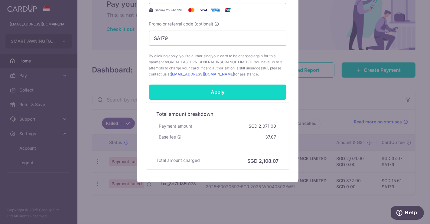
click at [214, 96] on input "Apply" at bounding box center [217, 91] width 137 height 15
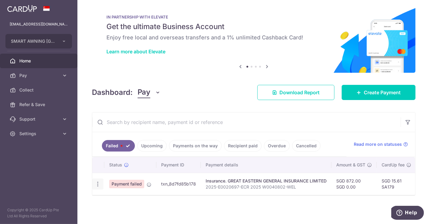
scroll to position [7, 0]
click at [98, 180] on icon "button" at bounding box center [98, 183] width 6 height 6
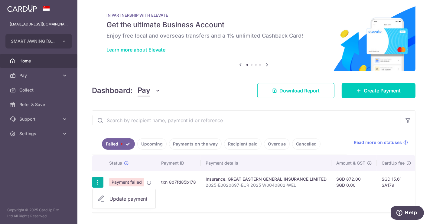
click at [123, 196] on span "Update payment" at bounding box center [130, 198] width 41 height 7
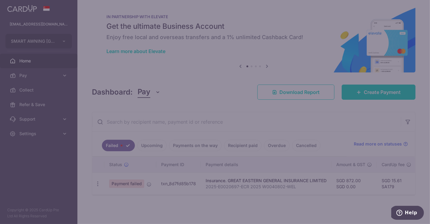
type input "SA179"
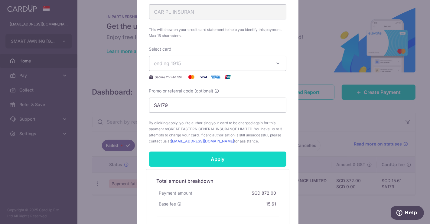
scroll to position [269, 0]
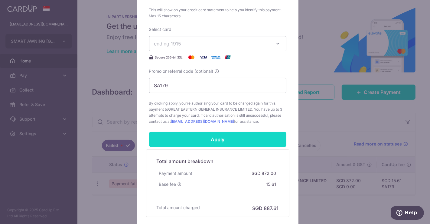
click at [200, 138] on input "Apply" at bounding box center [217, 139] width 137 height 15
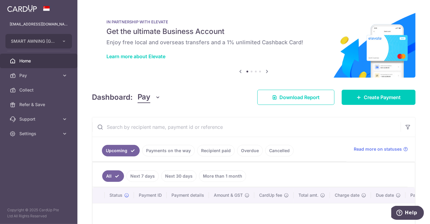
click at [165, 150] on link "Payments on the way" at bounding box center [168, 150] width 53 height 11
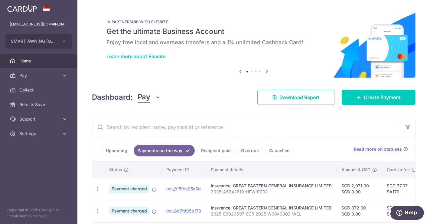
scroll to position [29, 0]
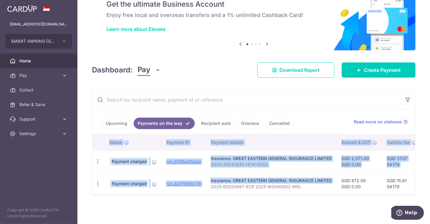
drag, startPoint x: 211, startPoint y: 190, endPoint x: 222, endPoint y: 192, distance: 11.4
click at [222, 192] on div "Status Payment ID Payment details Amount & GST CardUp fee Total amt. Charge dat…" at bounding box center [253, 164] width 323 height 60
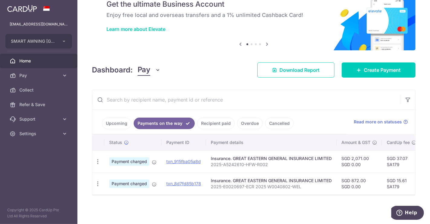
click at [218, 197] on div "× Pause Schedule Pause all future payments in this series Pause just this one p…" at bounding box center [253, 112] width 353 height 224
